Goal: Task Accomplishment & Management: Use online tool/utility

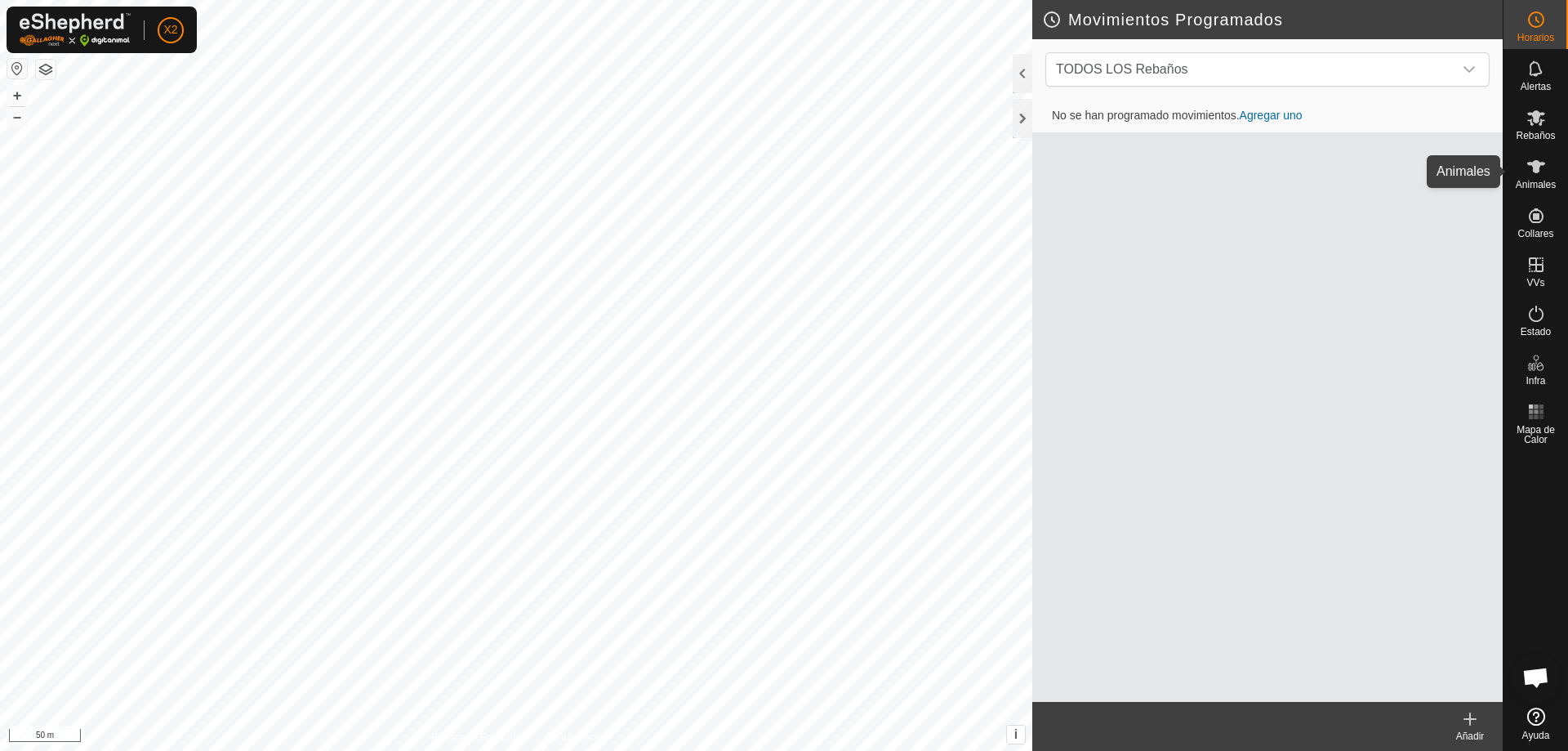
click at [1543, 171] on icon at bounding box center [1537, 167] width 20 height 20
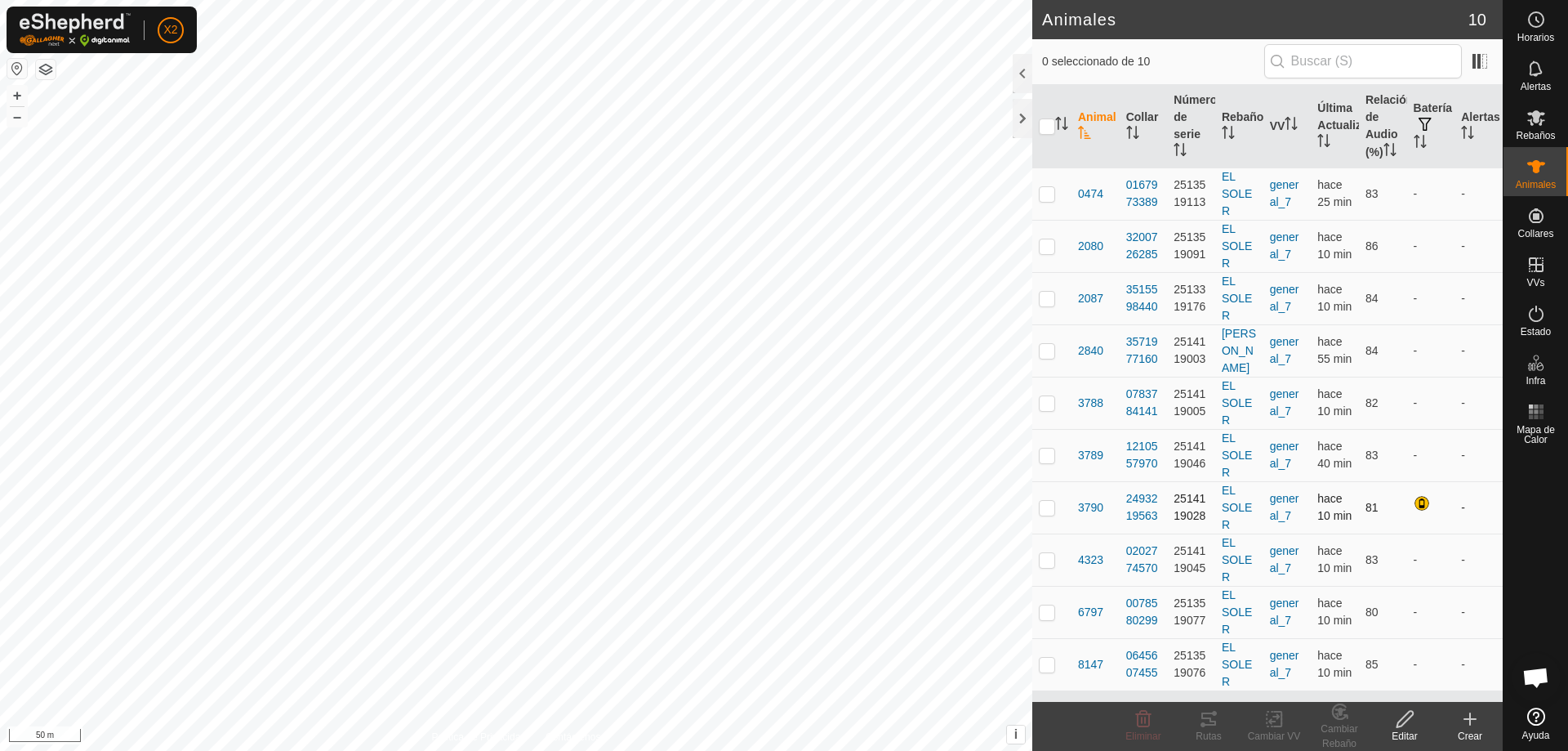
click at [1046, 514] on p-checkbox at bounding box center [1047, 507] width 17 height 13
checkbox input "true"
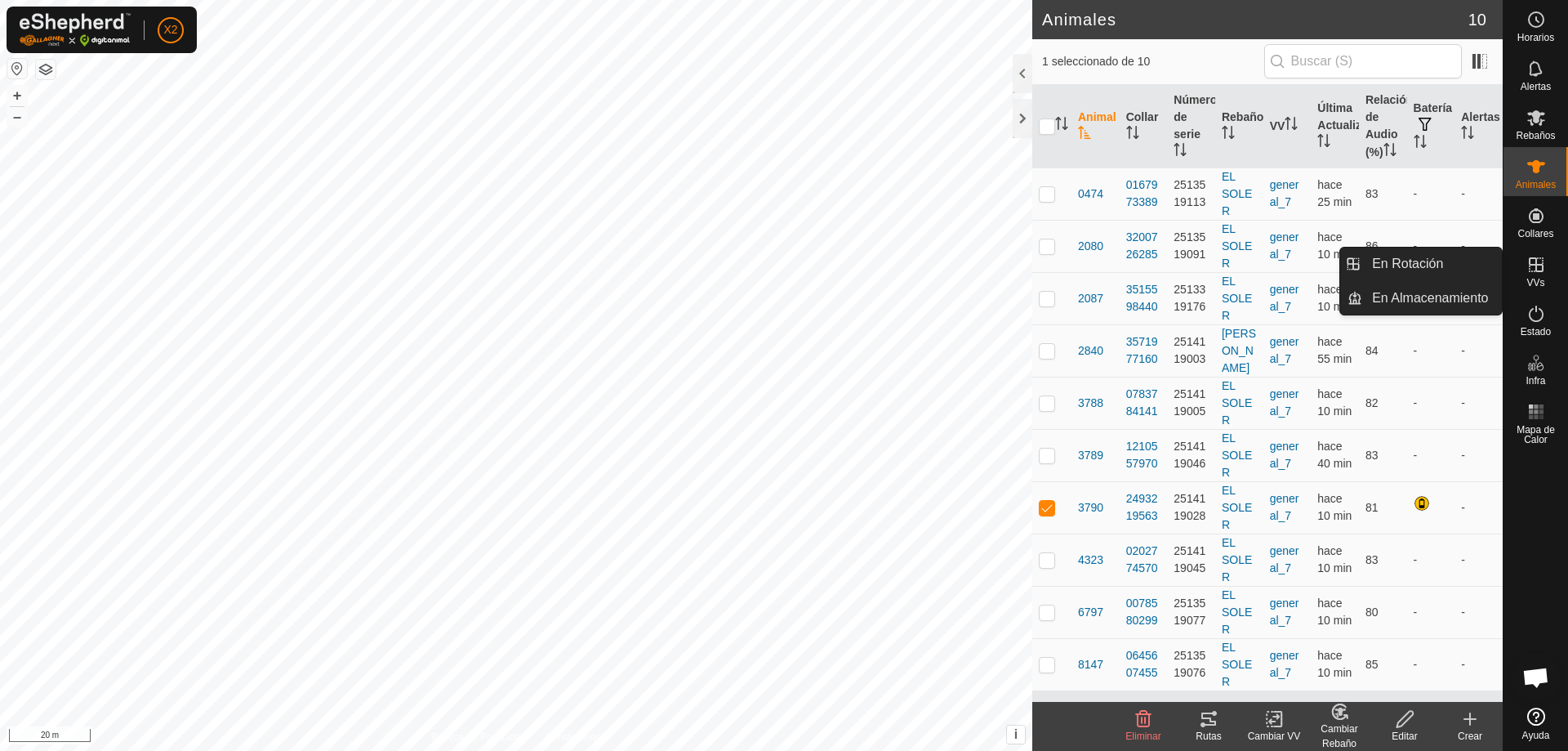
click at [1216, 731] on div "Rutas" at bounding box center [1209, 735] width 66 height 15
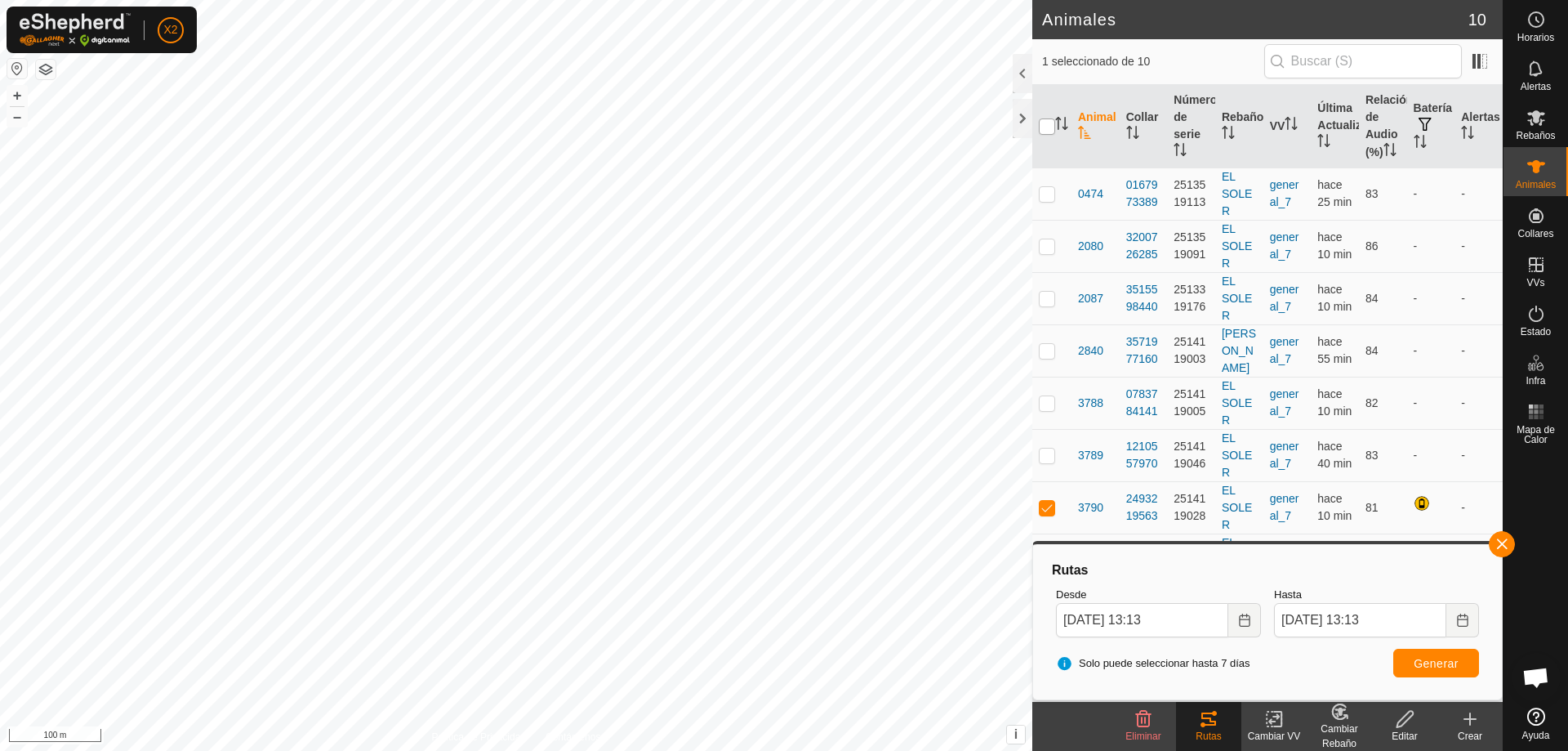
click at [1046, 134] on input "checkbox" at bounding box center [1047, 126] width 17 height 17
checkbox input "true"
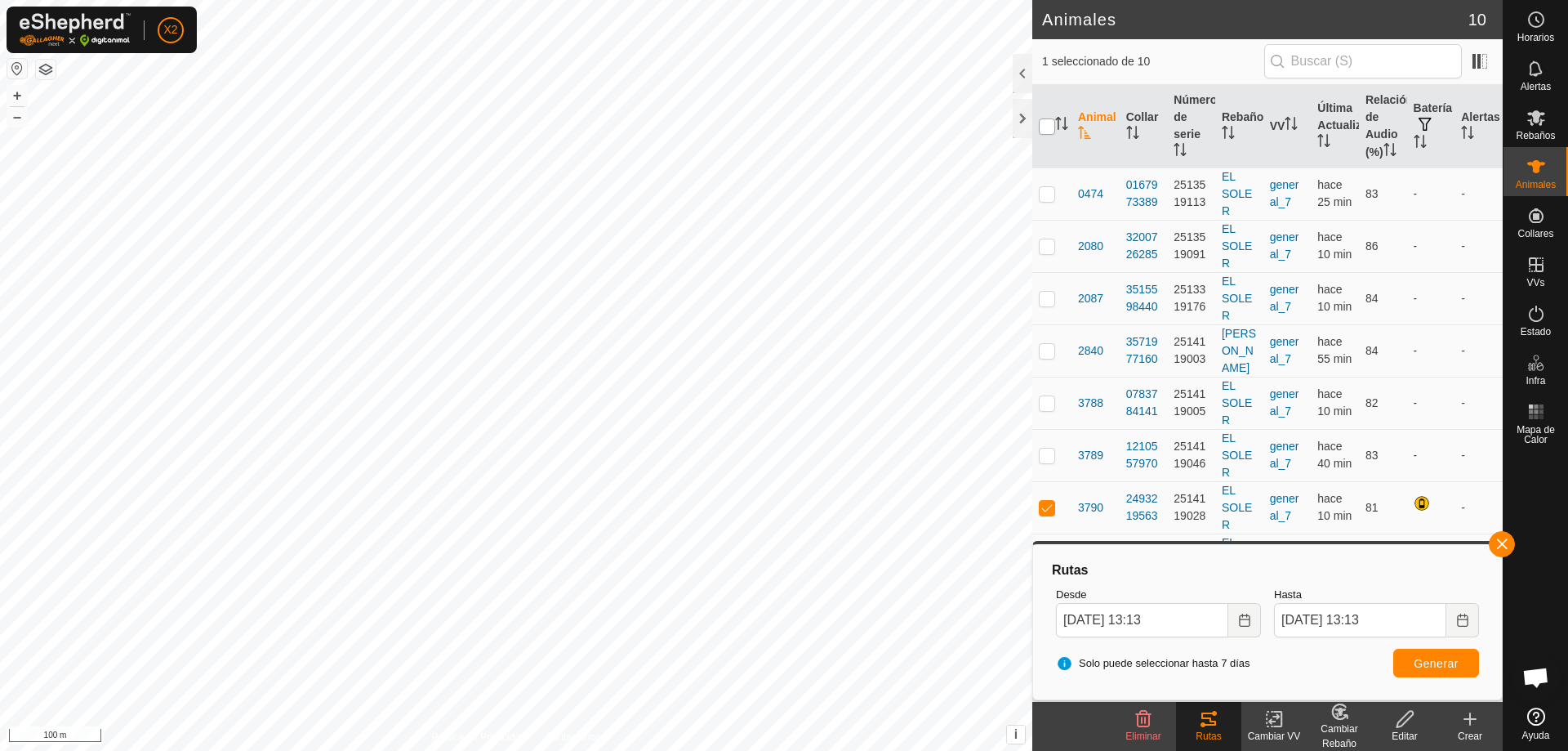
checkbox input "true"
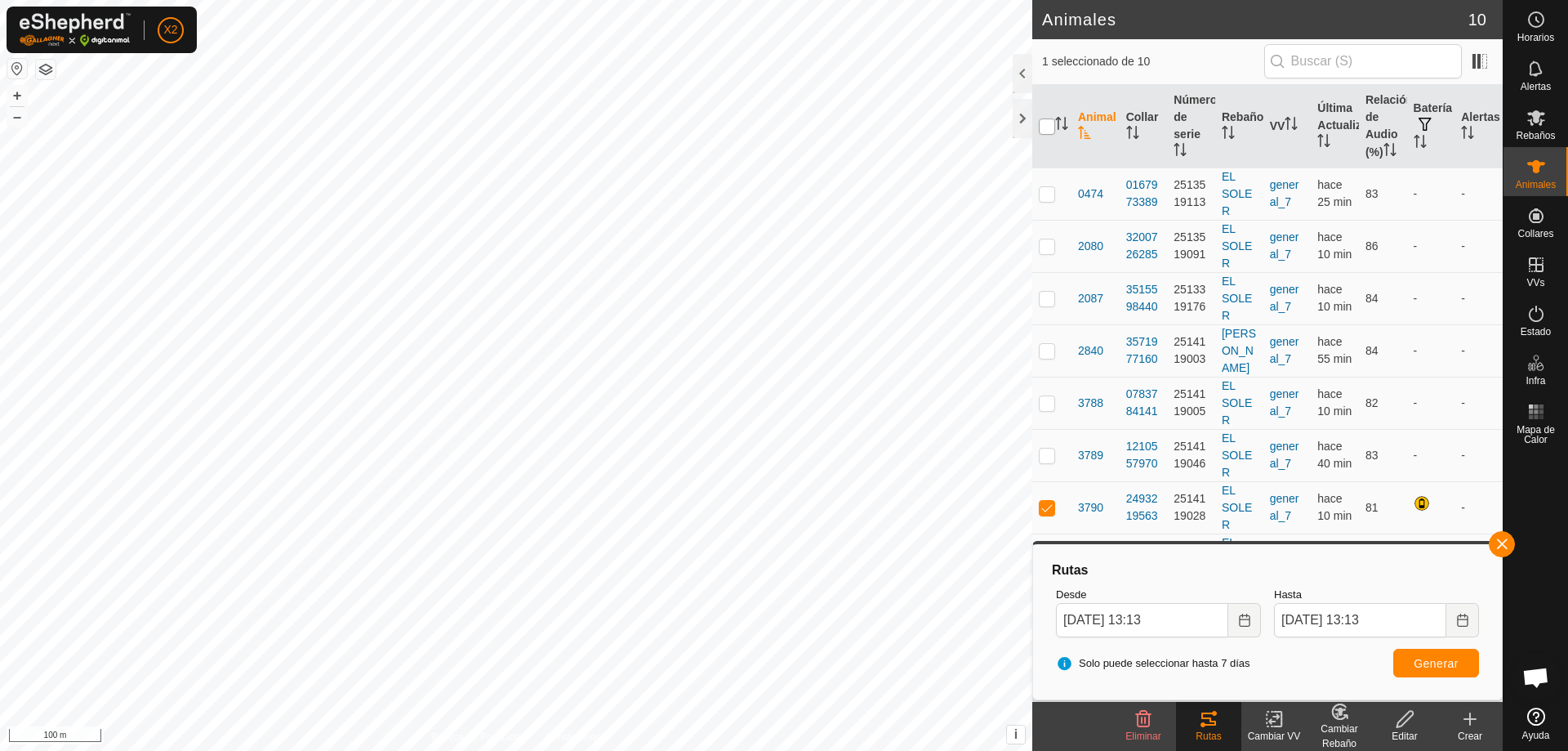
checkbox input "true"
click at [1424, 671] on button "Generar" at bounding box center [1436, 662] width 85 height 28
click at [1044, 200] on p-checkbox at bounding box center [1047, 193] width 17 height 13
checkbox input "false"
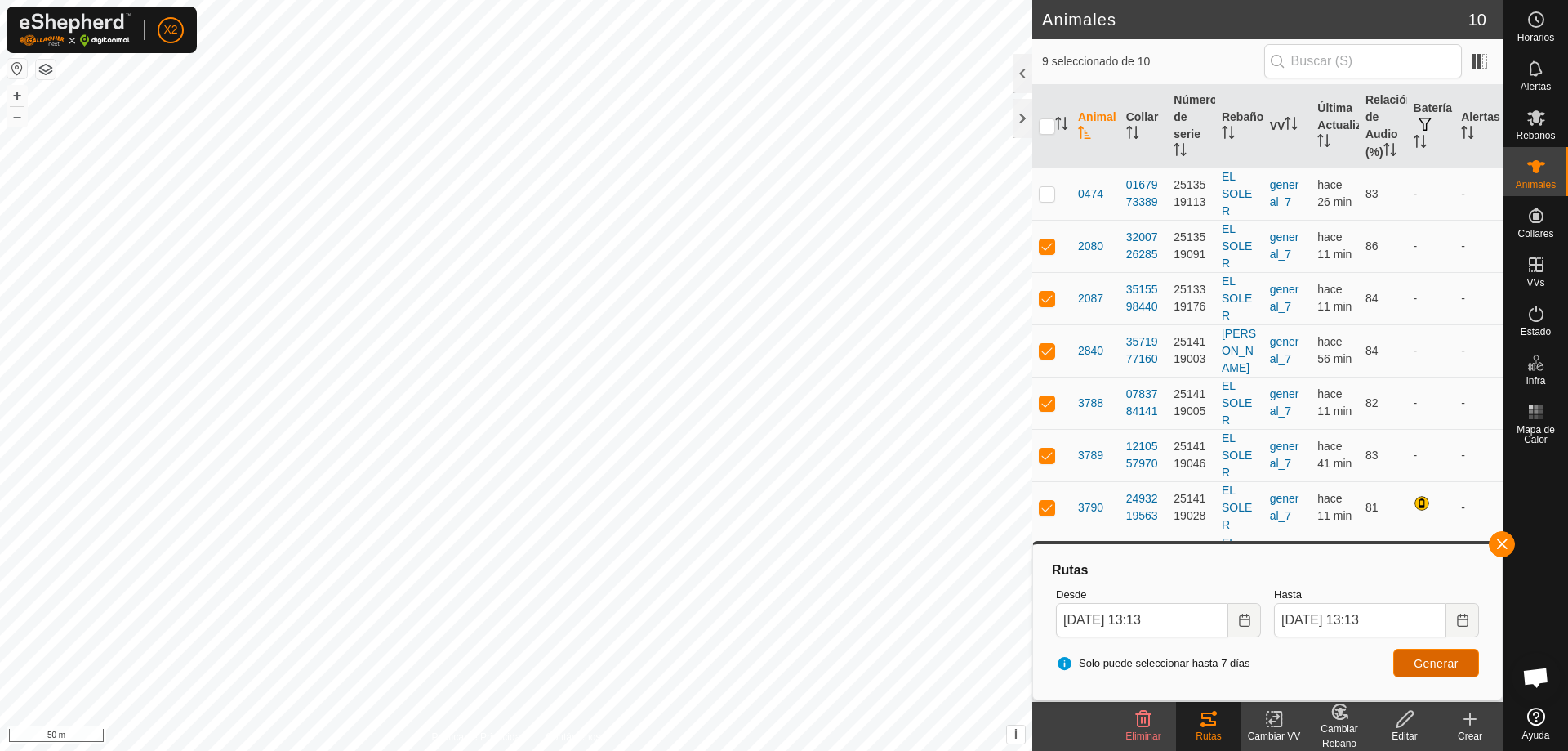
click at [1447, 663] on span "Generar" at bounding box center [1437, 663] width 45 height 13
